Goal: Information Seeking & Learning: Learn about a topic

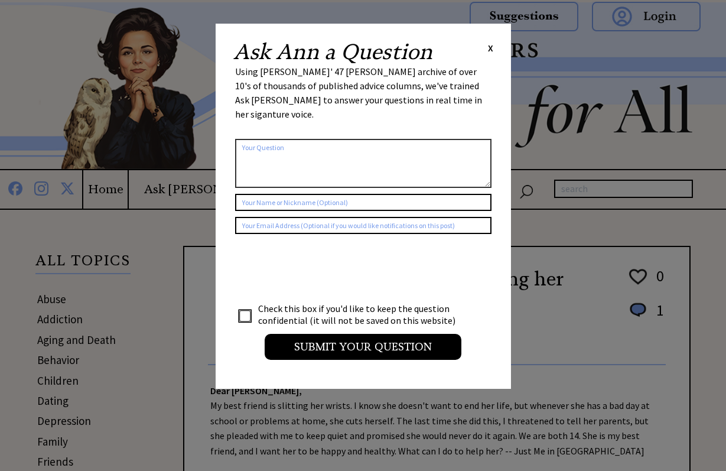
click at [492, 51] on span "X" at bounding box center [490, 48] width 5 height 12
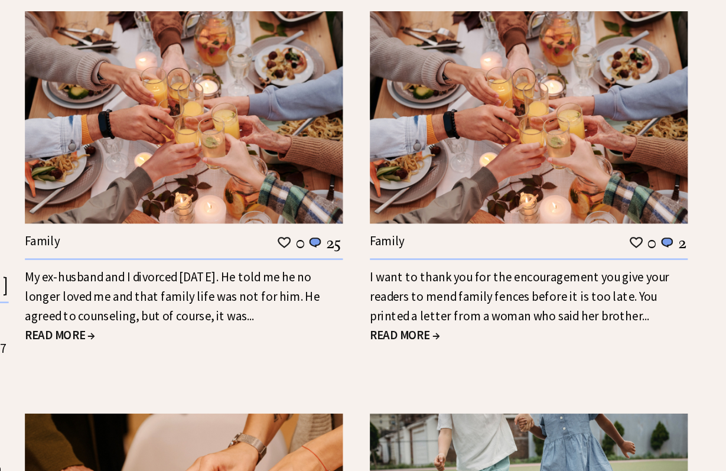
scroll to position [993, 0]
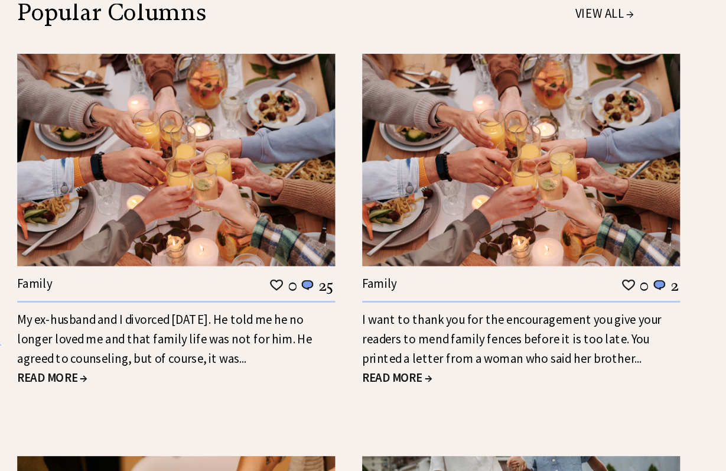
click at [447, 358] on span "READ MORE →" at bounding box center [474, 364] width 54 height 12
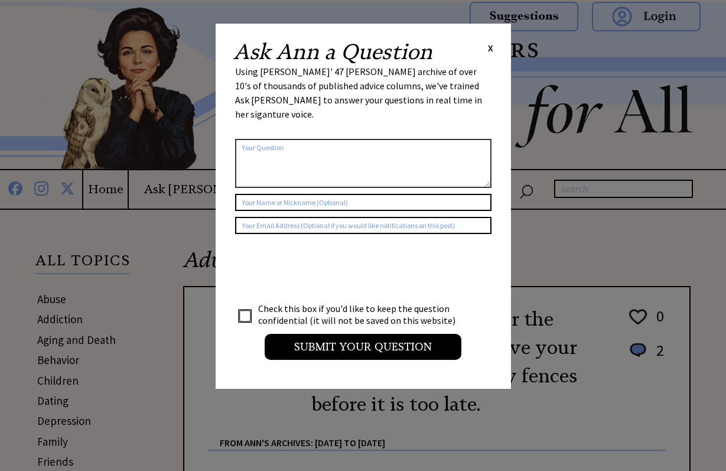
click at [490, 48] on span "X" at bounding box center [490, 48] width 5 height 12
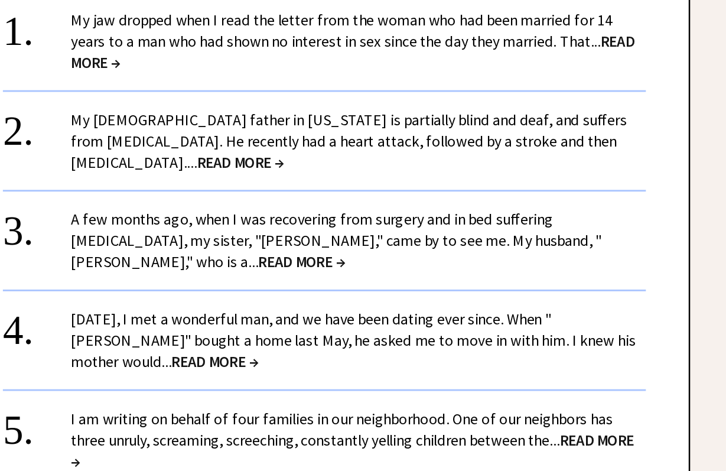
scroll to position [1035, 0]
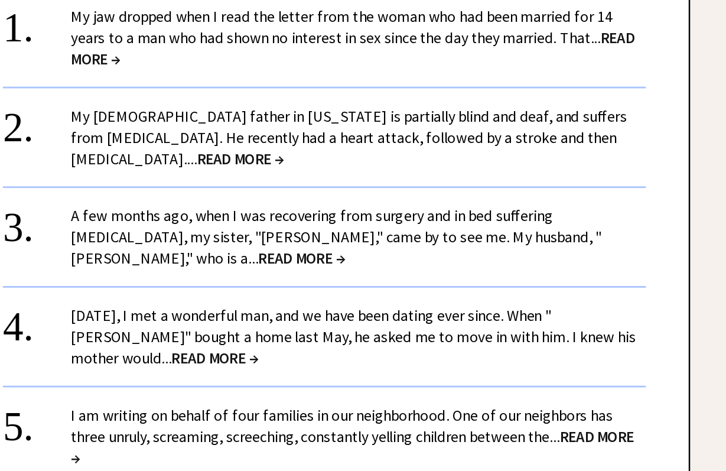
click at [394, 317] on span "READ MORE →" at bounding box center [421, 324] width 60 height 14
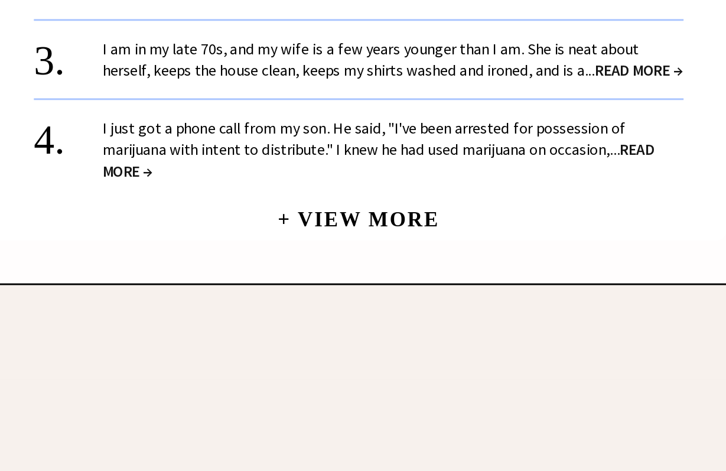
scroll to position [1230, 0]
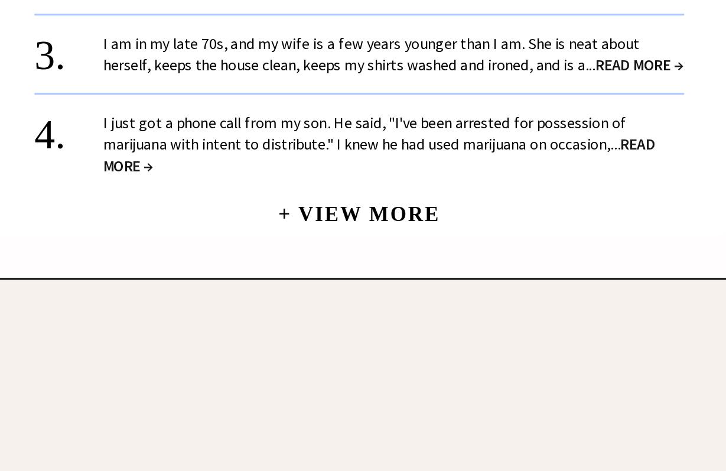
click at [381, 277] on link "+ View More" at bounding box center [436, 289] width 111 height 25
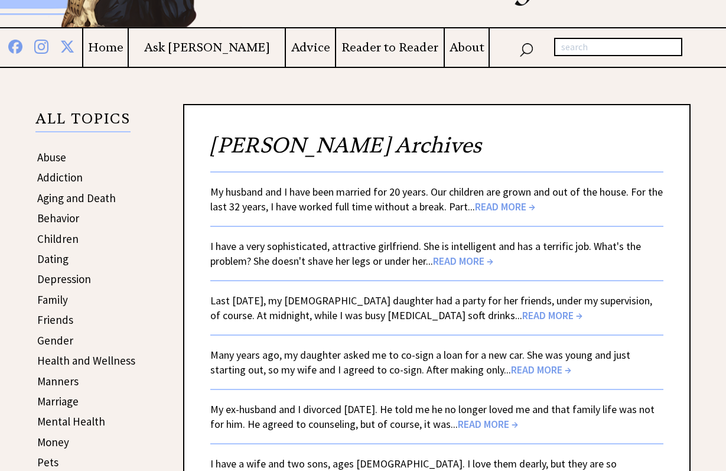
scroll to position [142, 0]
click at [522, 318] on span "READ MORE →" at bounding box center [552, 315] width 60 height 14
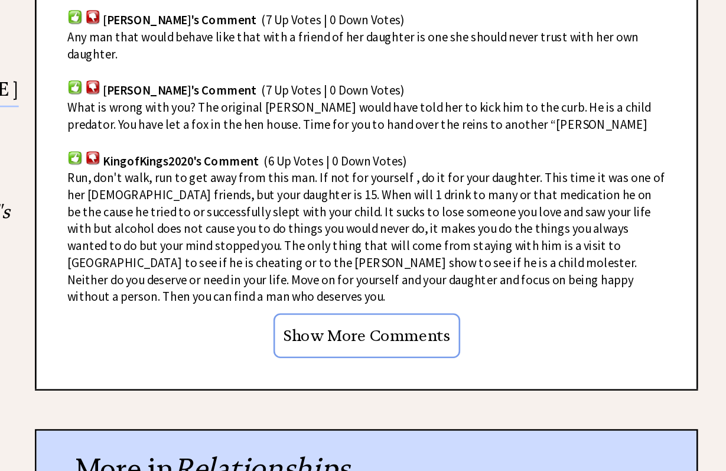
scroll to position [923, 0]
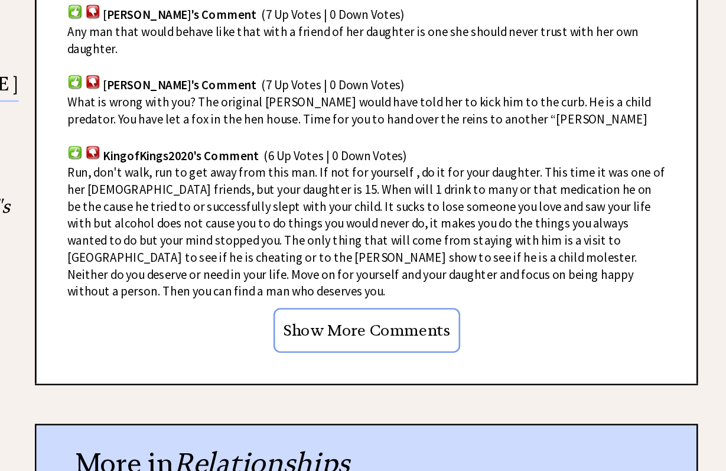
click at [366, 346] on input "Show More Comments" at bounding box center [437, 363] width 143 height 34
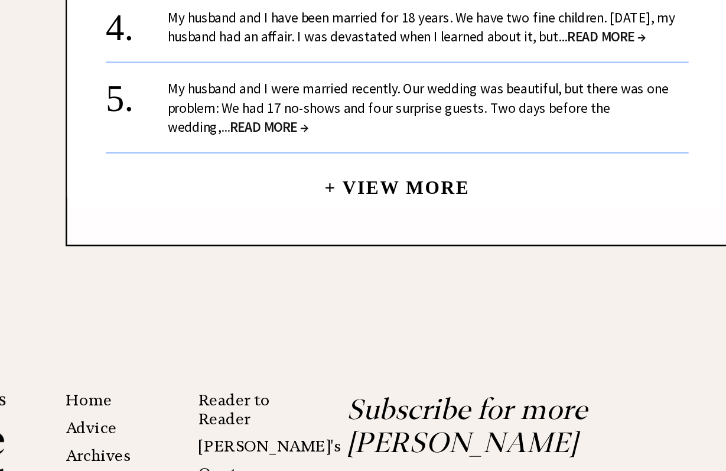
scroll to position [2813, 0]
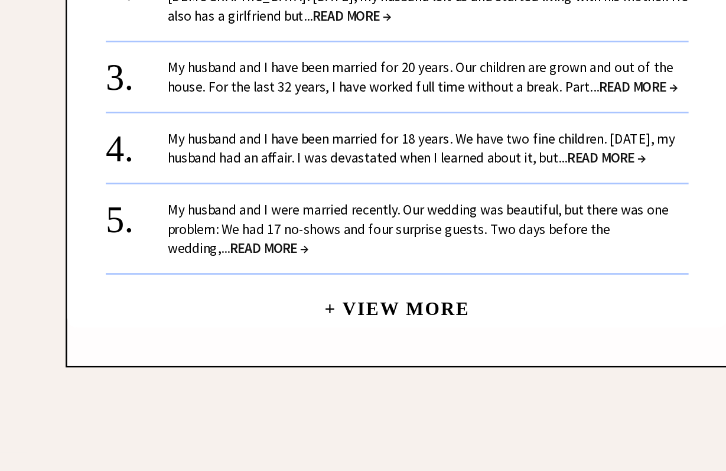
click at [381, 237] on link "+ View More" at bounding box center [436, 249] width 111 height 25
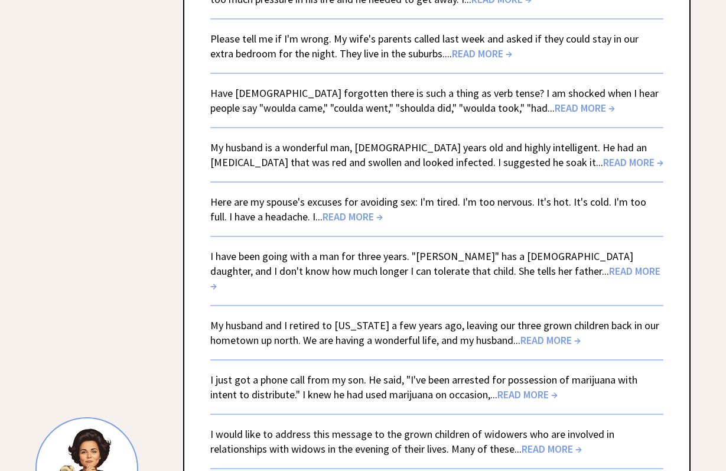
scroll to position [759, 0]
click at [526, 139] on div "My husband is a wonderful man, [DEMOGRAPHIC_DATA] years old and highly intellig…" at bounding box center [436, 154] width 453 height 30
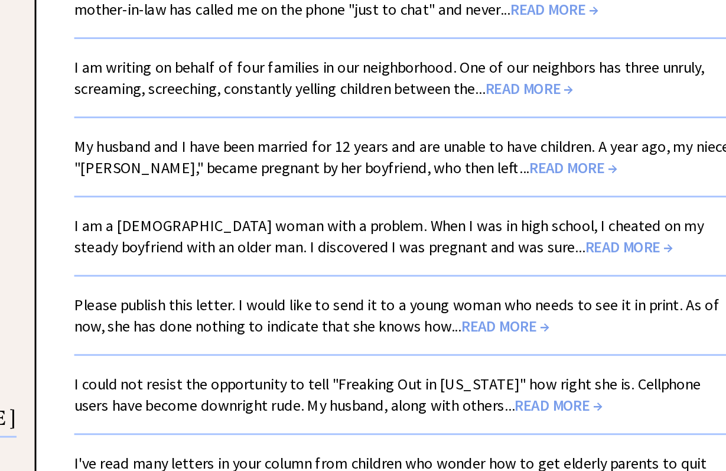
scroll to position [1617, 0]
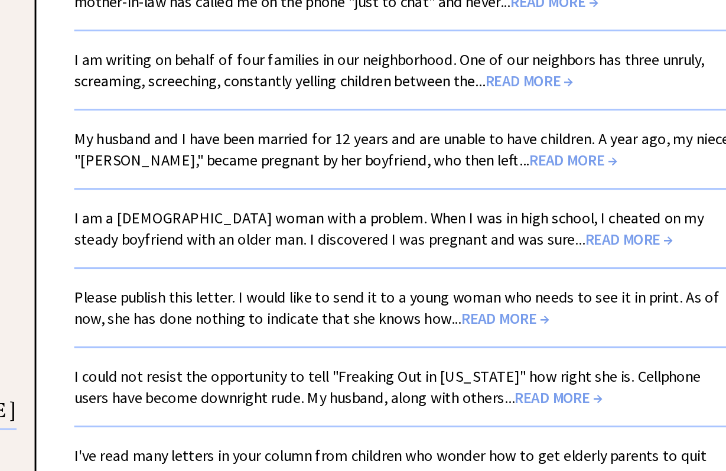
click at [290, 290] on link "I am a [DEMOGRAPHIC_DATA] woman with a problem. When I was in high school, I ch…" at bounding box center [426, 304] width 432 height 28
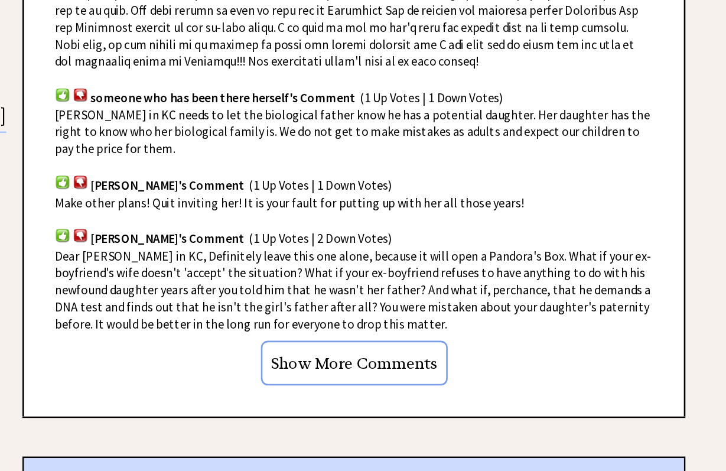
scroll to position [1018, 0]
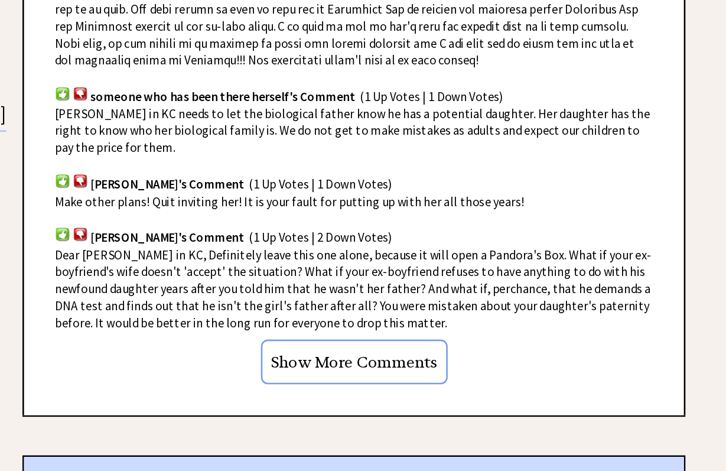
click at [366, 370] on input "Show More Comments" at bounding box center [437, 387] width 143 height 34
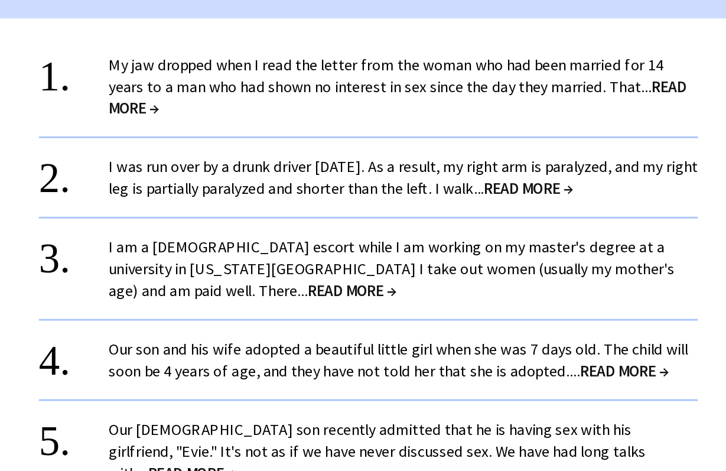
scroll to position [1462, 0]
click at [396, 341] on span "READ MORE →" at bounding box center [426, 348] width 60 height 14
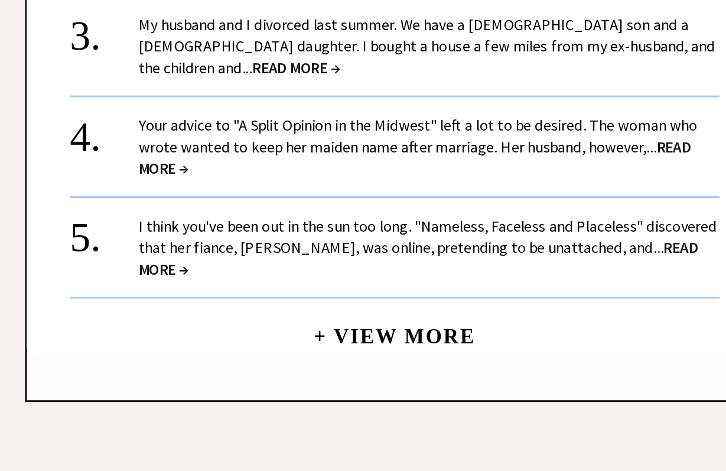
scroll to position [1273, 0]
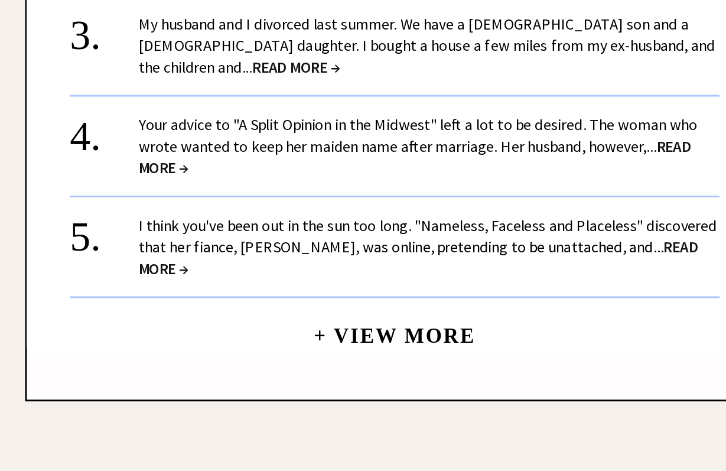
click at [381, 360] on link "+ View More" at bounding box center [436, 372] width 111 height 25
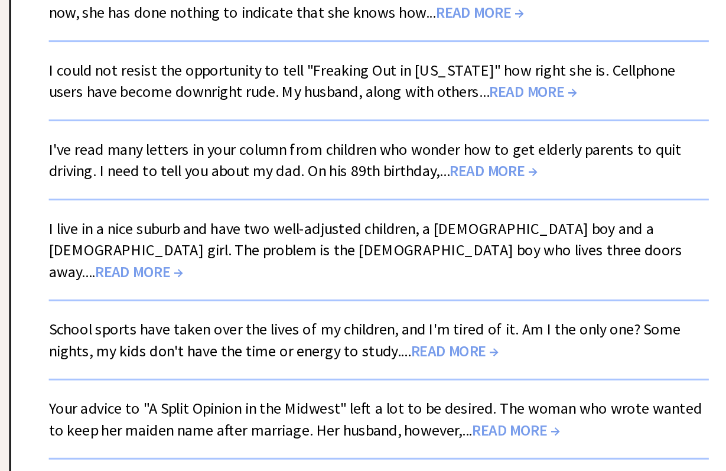
scroll to position [1831, 0]
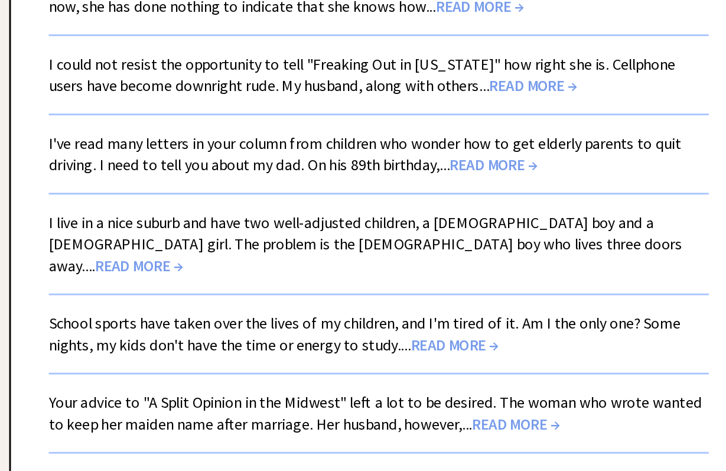
click at [302, 323] on span "READ MORE →" at bounding box center [272, 330] width 60 height 14
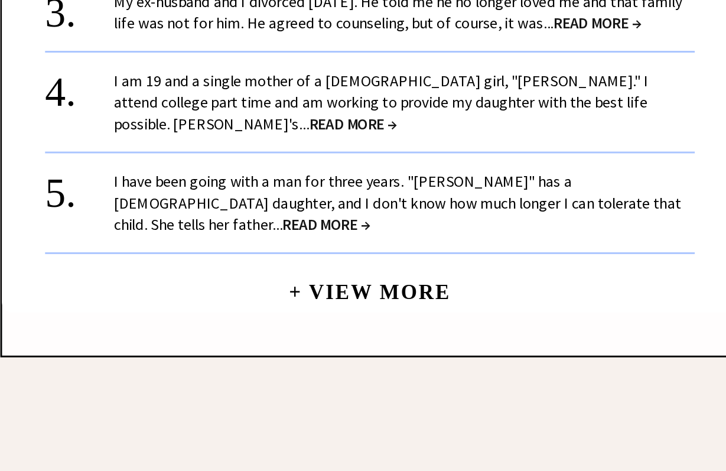
scroll to position [1884, 0]
